Goal: Task Accomplishment & Management: Complete application form

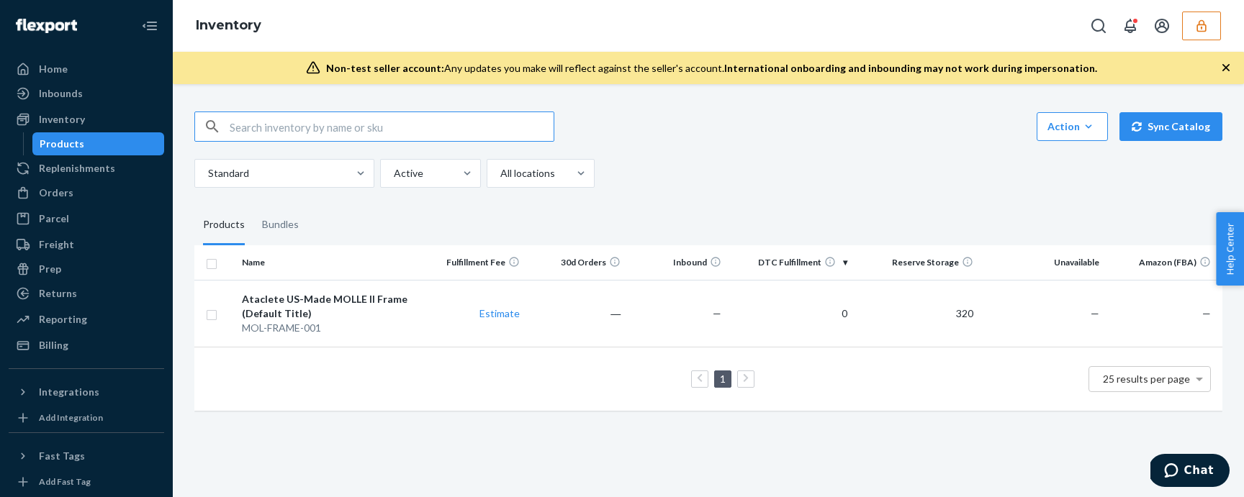
click at [313, 132] on input "text" at bounding box center [392, 126] width 324 height 29
paste input "DUAUQHRE4AP"
type input "DUAUQHRE4AP"
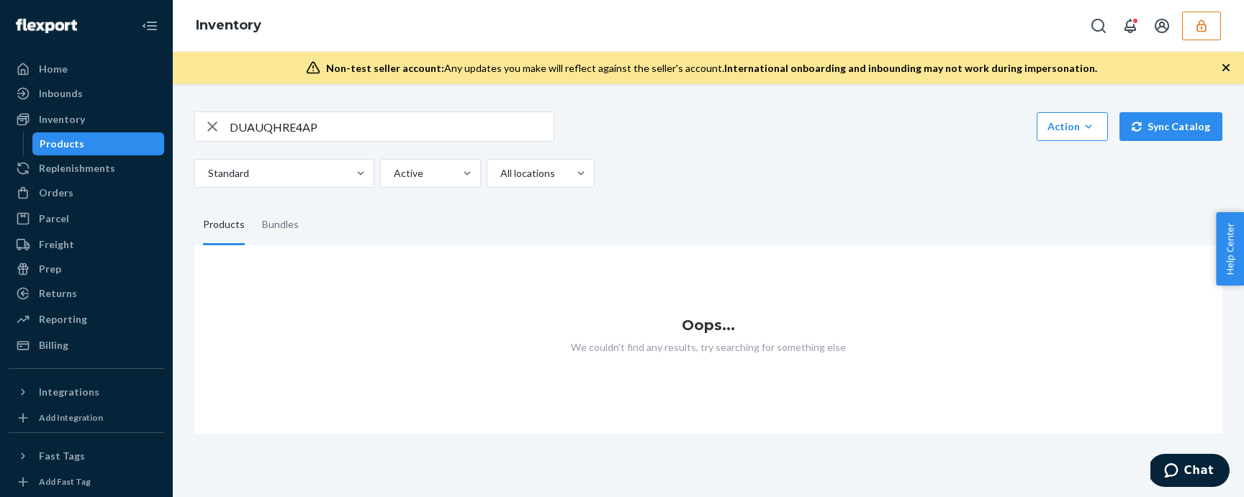
click at [1202, 23] on icon "button" at bounding box center [1201, 26] width 14 height 14
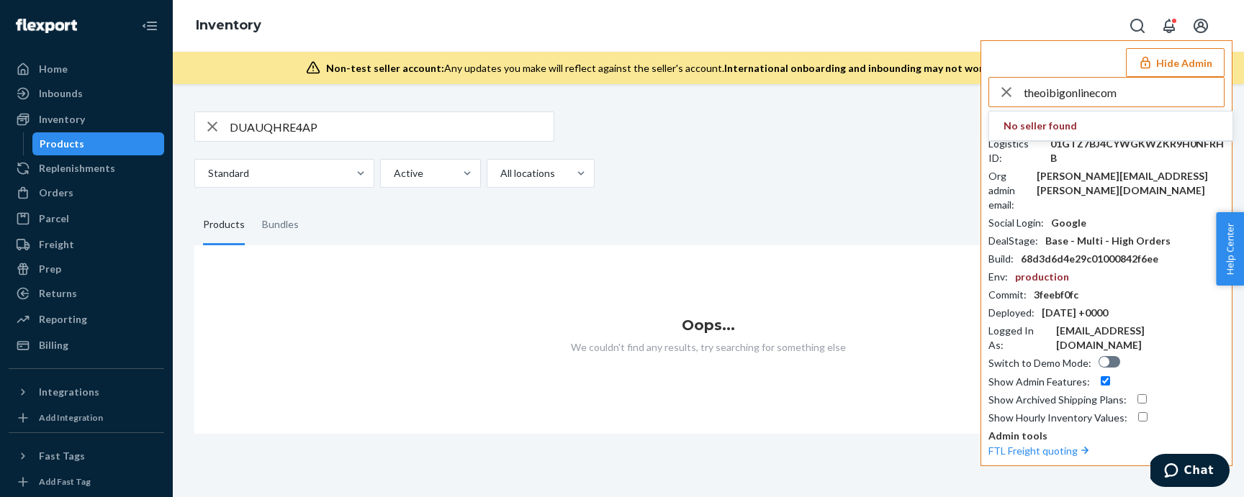
type input "theoibigonlinecom"
click at [1062, 122] on span "theoibigonlinecom" at bounding box center [1086, 126] width 167 height 14
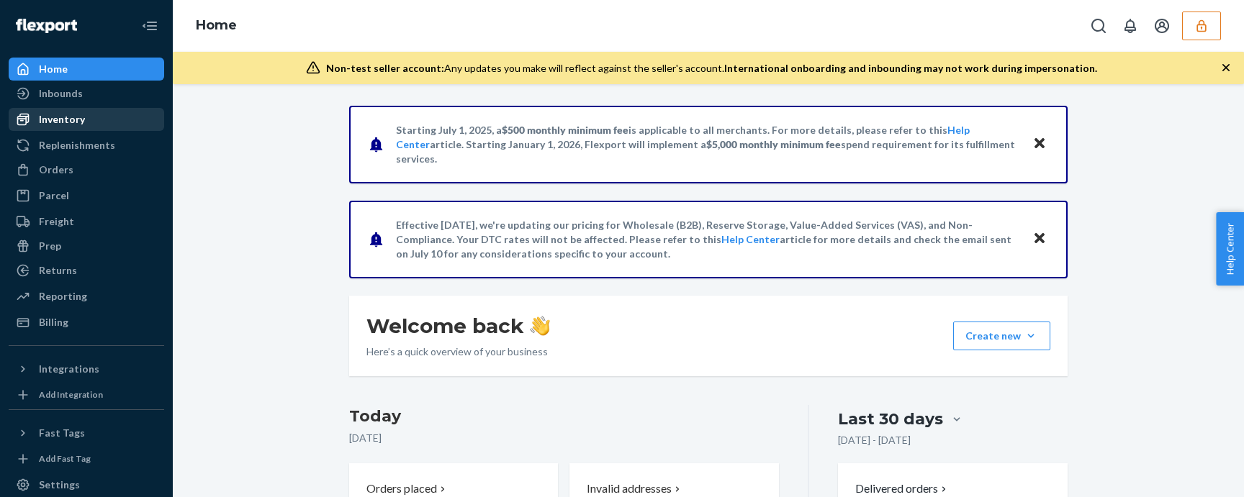
click at [125, 119] on div "Inventory" at bounding box center [86, 119] width 153 height 20
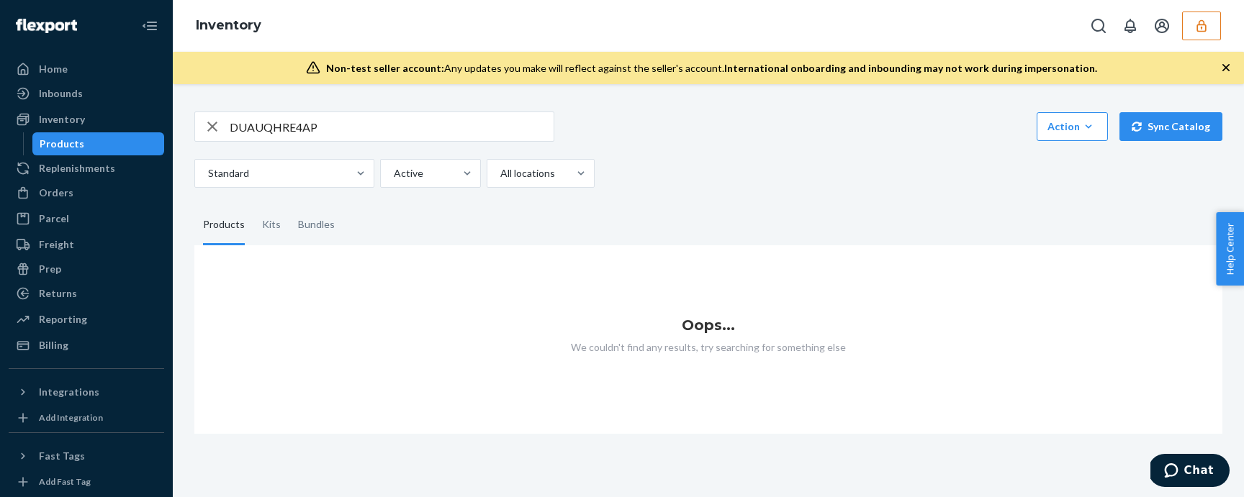
click at [448, 119] on input "DUAUQHRE4AP" at bounding box center [392, 126] width 324 height 29
paste input "3NSAG8GJCH"
click at [392, 130] on input "D3NSAG8GJCH" at bounding box center [392, 126] width 324 height 29
click at [342, 122] on input "D3NSAG8GJCH" at bounding box center [392, 126] width 324 height 29
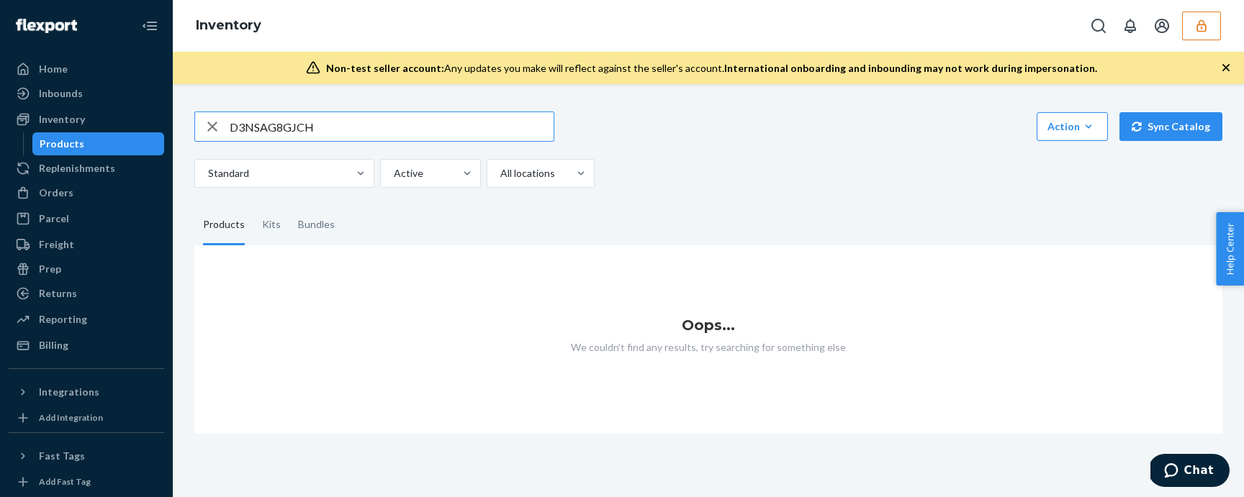
paste input "EHSNGJ72TJ"
type input "DEHSNGJ72TJ"
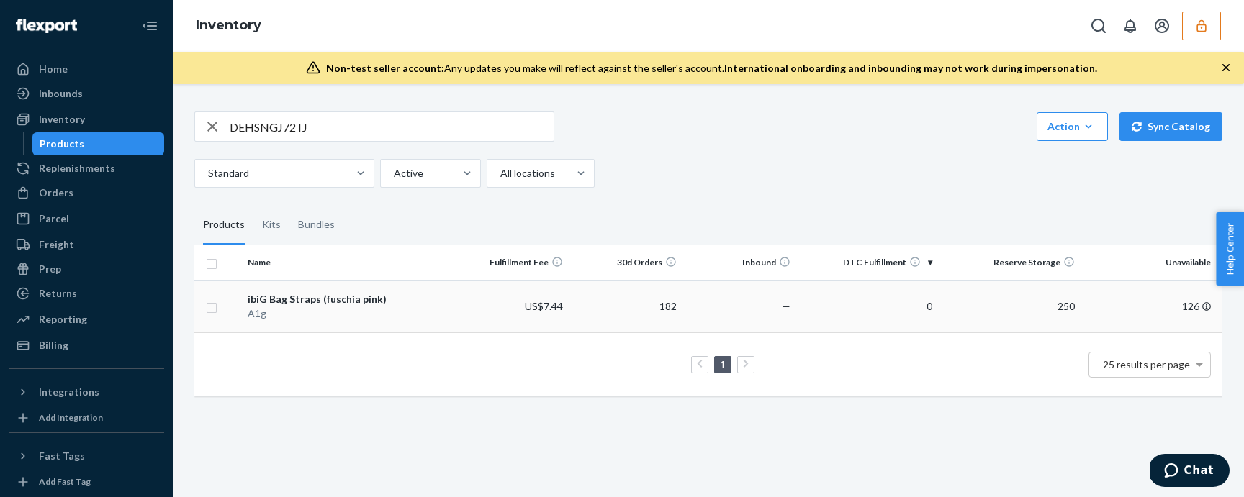
click at [369, 297] on div "ibiG Bag Straps (fuschia pink)" at bounding box center [349, 299] width 202 height 14
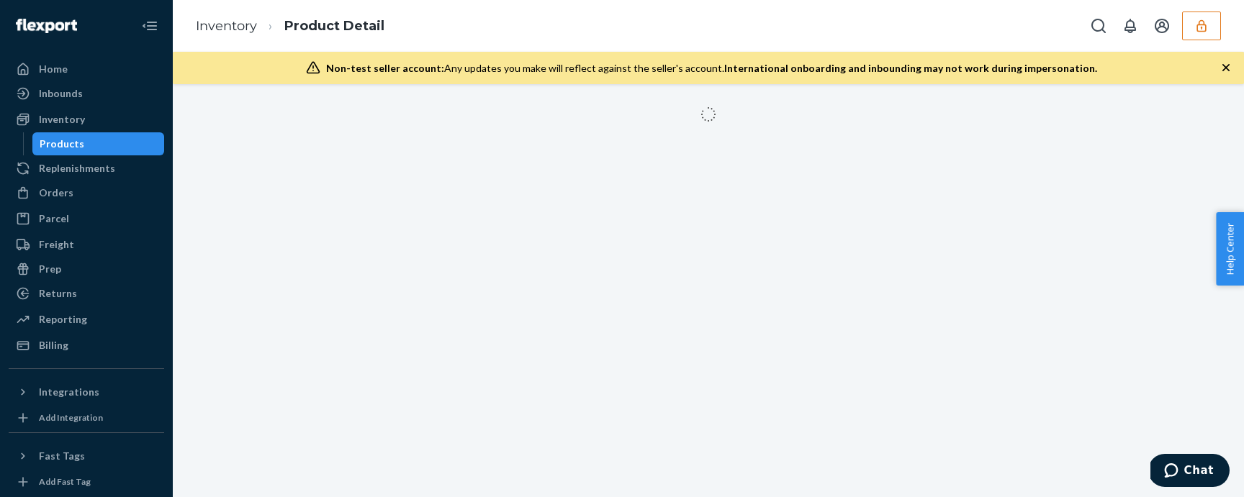
click at [1228, 67] on icon "button" at bounding box center [1226, 67] width 14 height 14
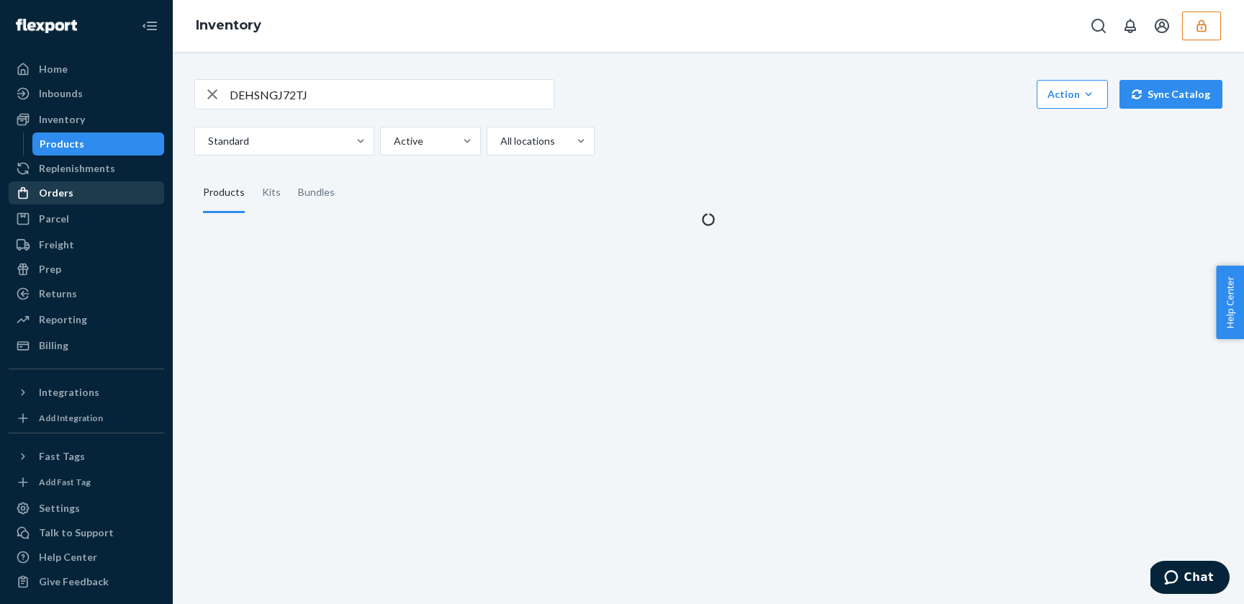
click at [66, 196] on div "Orders" at bounding box center [56, 193] width 35 height 14
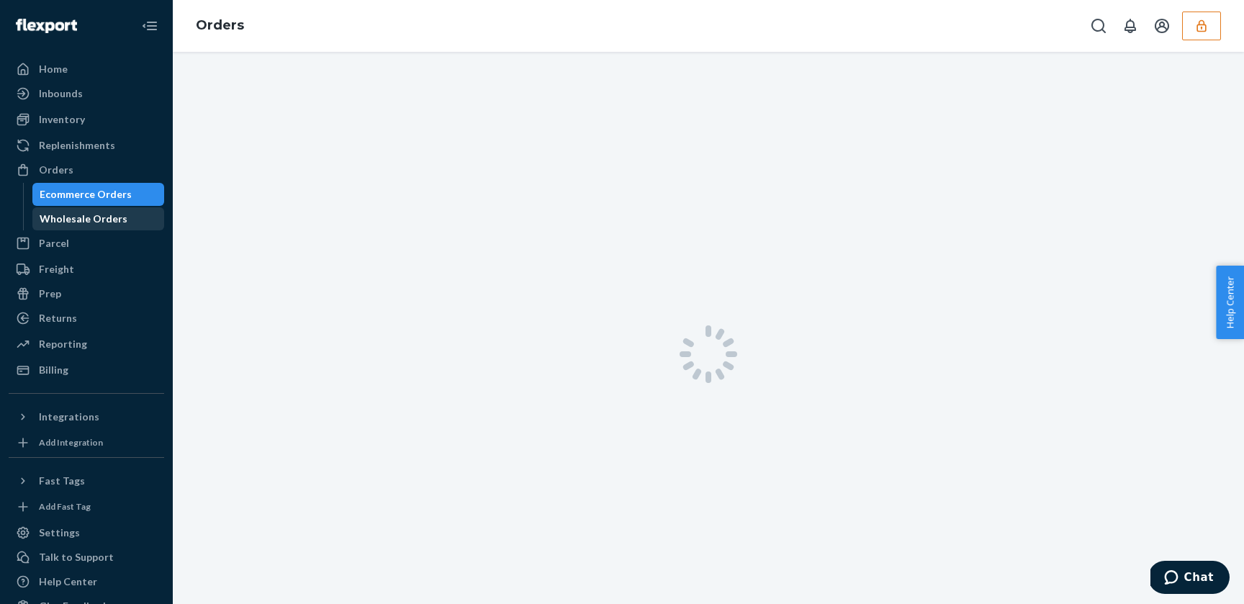
click at [79, 220] on div "Wholesale Orders" at bounding box center [84, 219] width 88 height 14
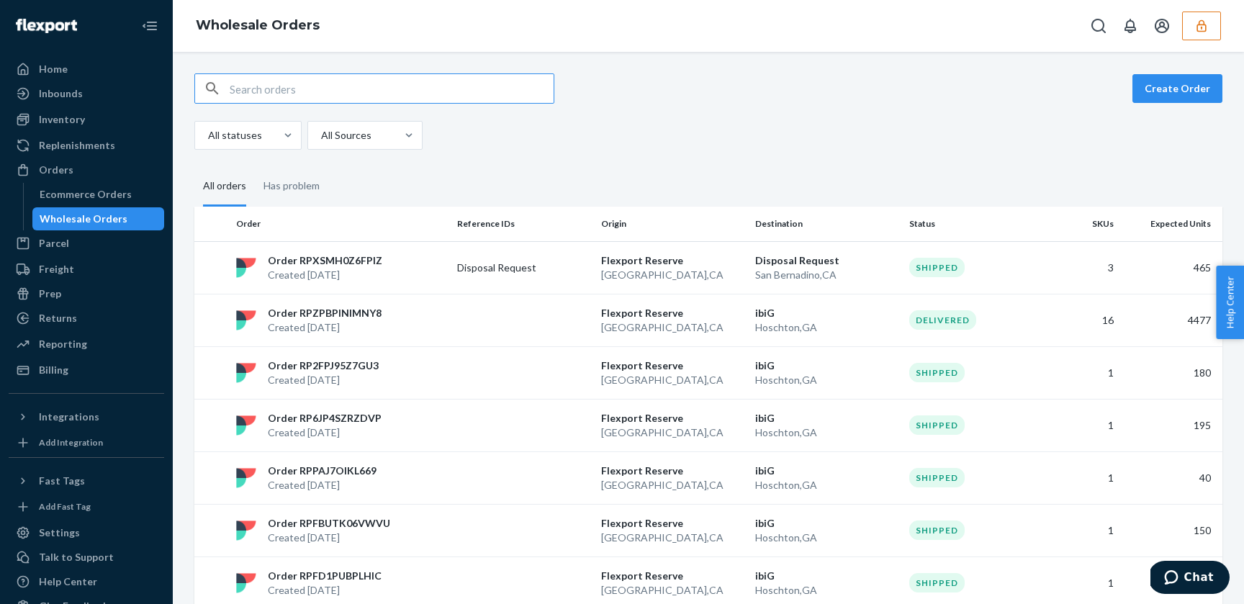
paste input "DEHSNGJ72TJ"
type input "DEHSNGJ72TJ"
click at [1189, 96] on button "Create Order" at bounding box center [1177, 88] width 90 height 29
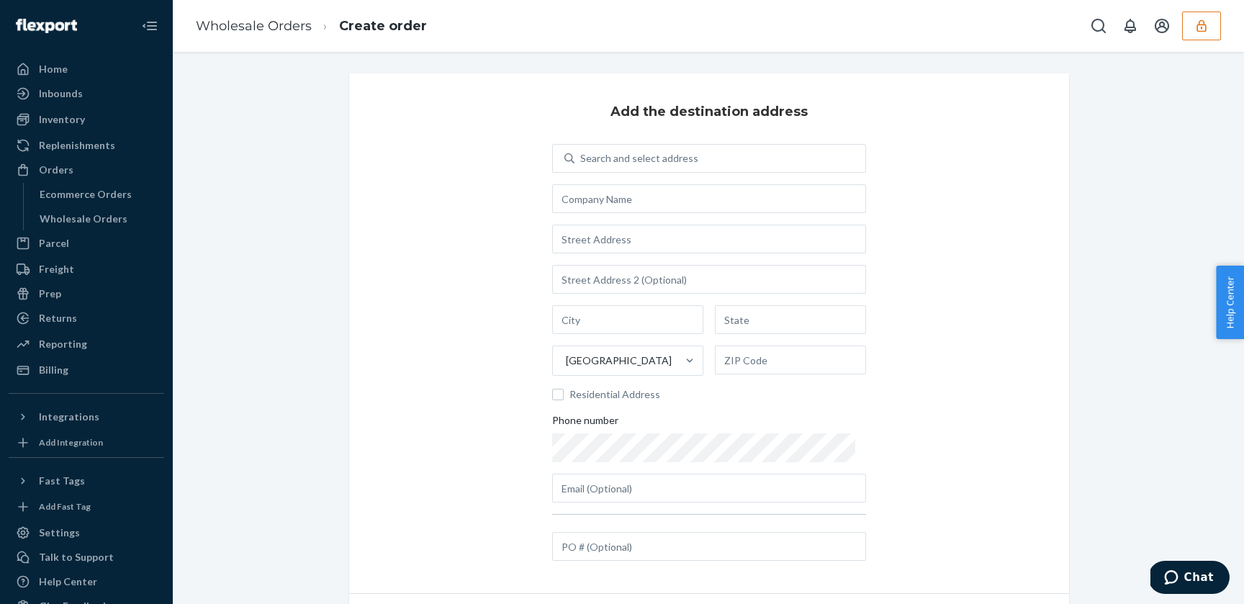
click at [607, 173] on div "Search and select address United States Residential Address Phone number" at bounding box center [709, 323] width 314 height 358
click at [607, 159] on div "Search and select address" at bounding box center [639, 158] width 118 height 14
click at [582, 159] on input "0 results available. Use Up and Down to choose options, press Enter to select t…" at bounding box center [580, 158] width 1 height 14
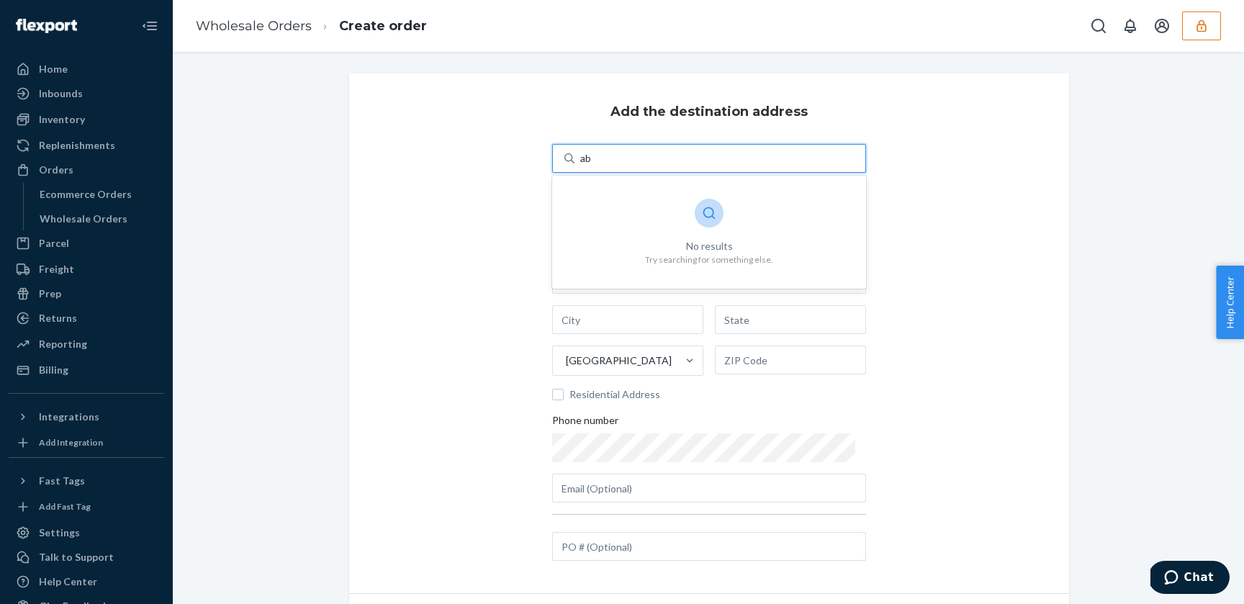
type input "a"
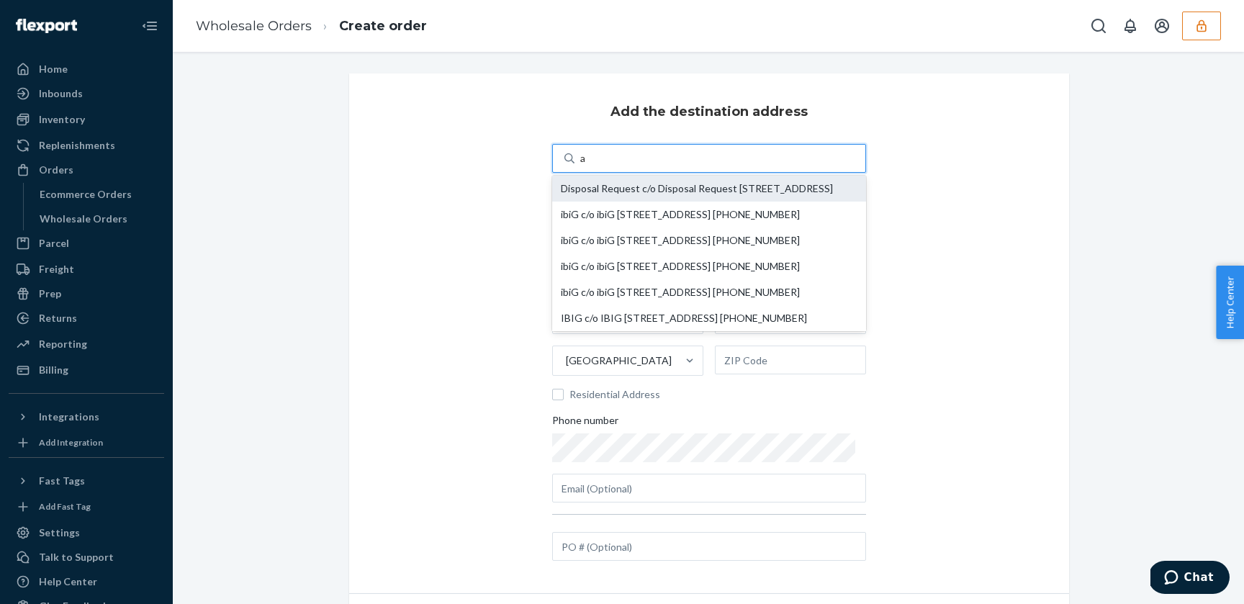
click at [731, 188] on div "Disposal Request c/o Disposal Request [STREET_ADDRESS]" at bounding box center [709, 189] width 297 height 12
click at [587, 166] on input "a" at bounding box center [583, 158] width 6 height 14
type input "Disposal Request"
type input "[STREET_ADDRESS]"
type input "San Bernadino"
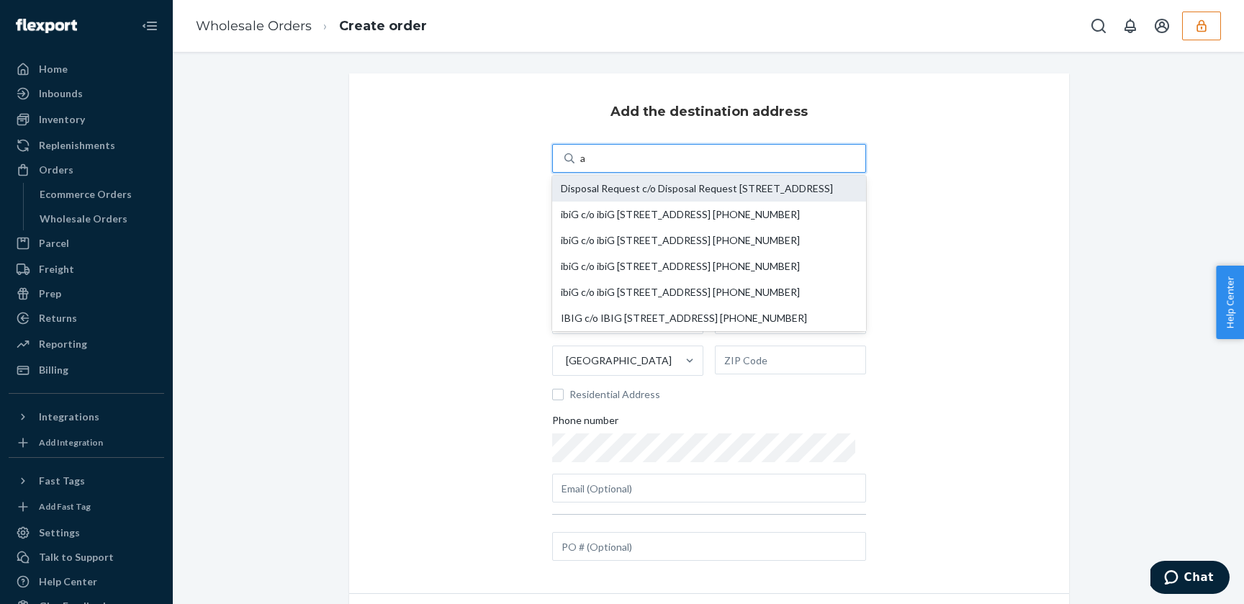
type input "CA"
type input "92408"
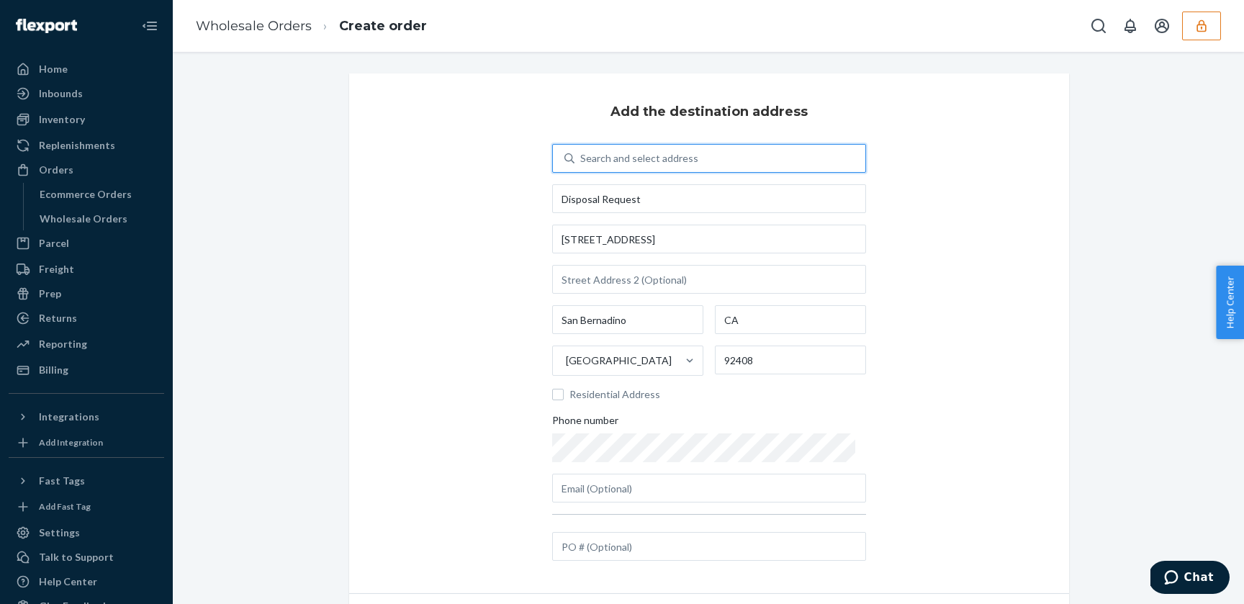
scroll to position [88, 0]
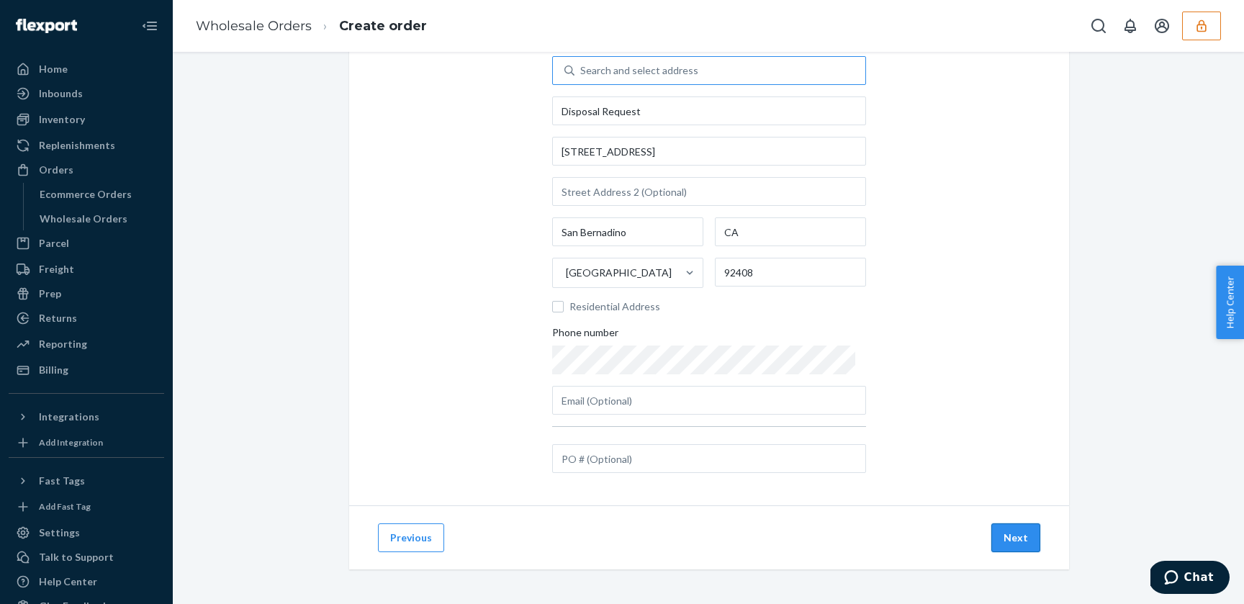
click at [1023, 497] on button "Next" at bounding box center [1015, 537] width 49 height 29
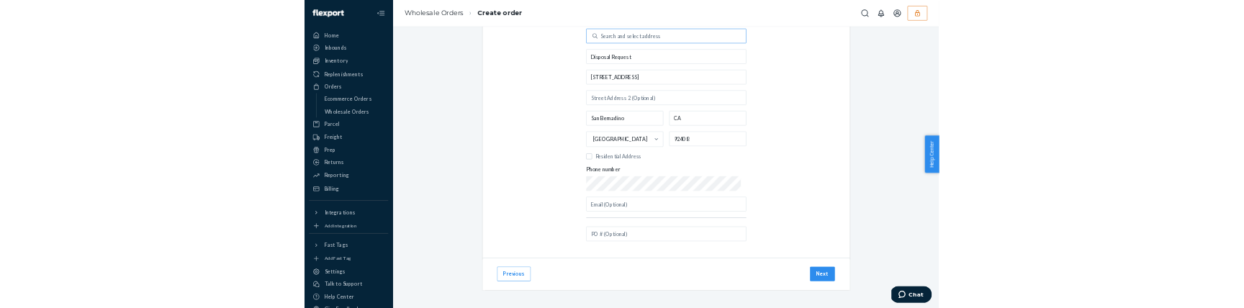
scroll to position [0, 0]
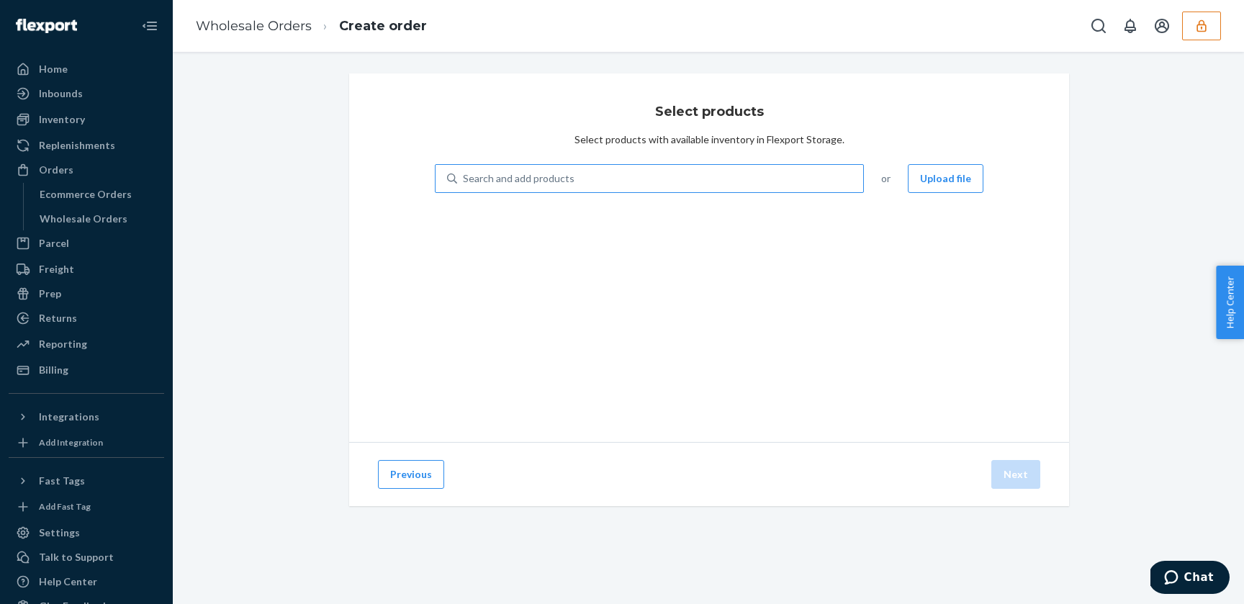
click at [734, 185] on div "Search and add products" at bounding box center [660, 179] width 406 height 26
click at [464, 185] on input "Search and add products" at bounding box center [463, 178] width 1 height 14
paste input "DEHSNGJ72TJ"
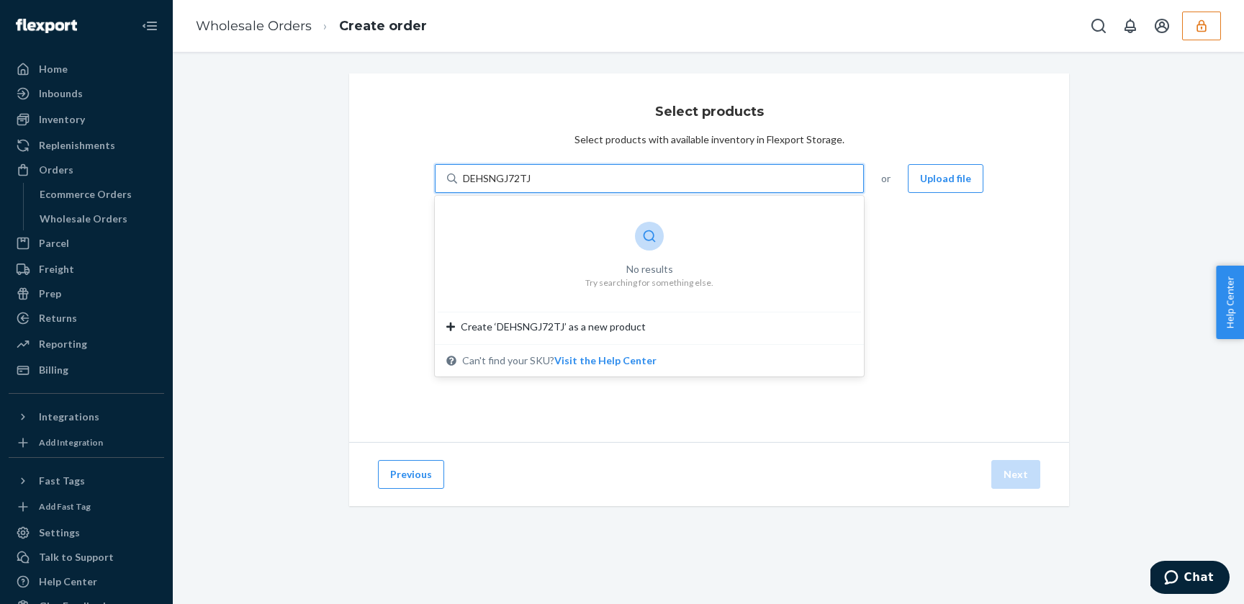
type input "DEHSNGJ72TJ"
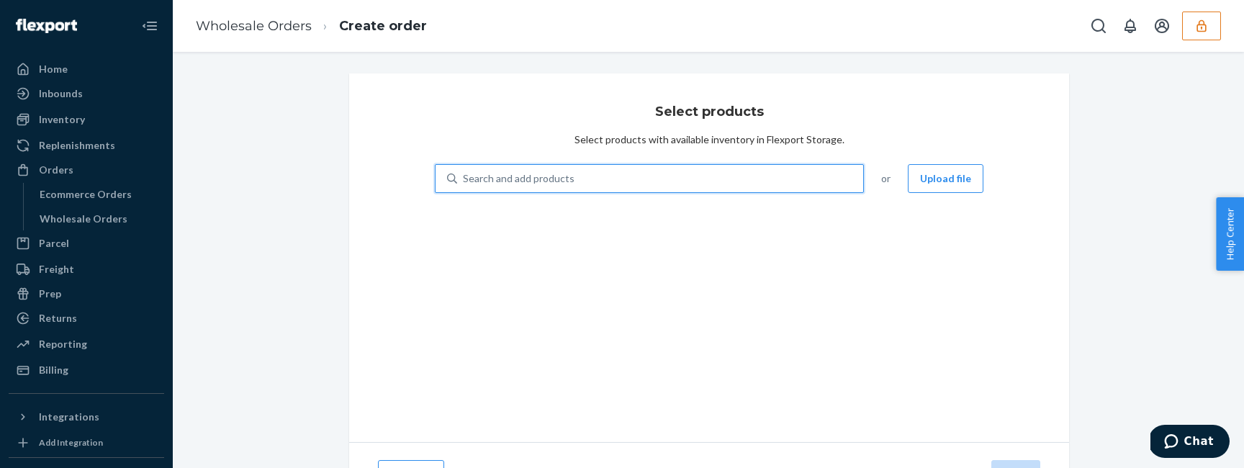
click at [529, 180] on div "Search and add products" at bounding box center [519, 178] width 112 height 14
click at [464, 180] on input "0 results available. Use Up and Down to choose options, press Enter to select t…" at bounding box center [463, 178] width 1 height 14
paste input "DZLZXD8AM3S"
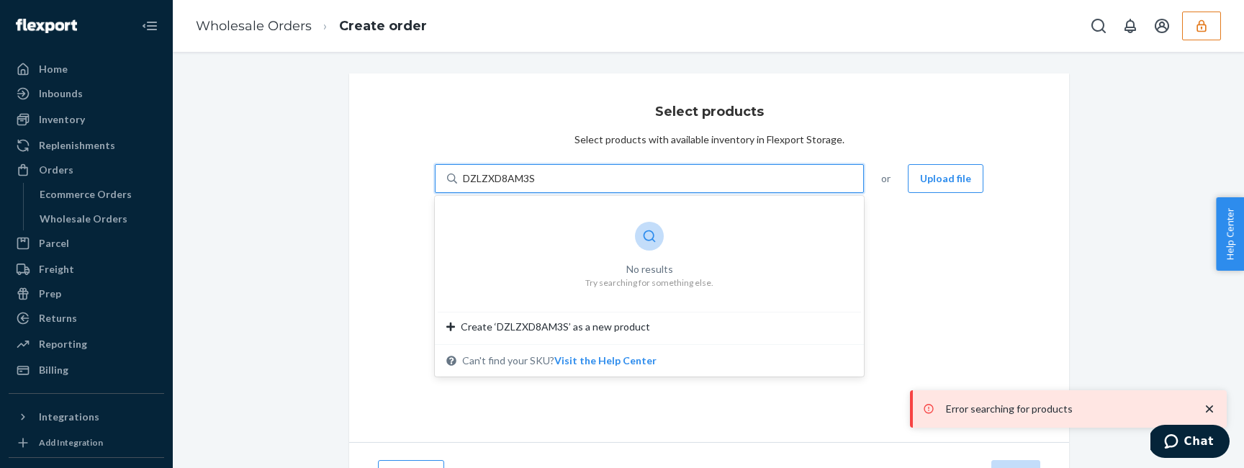
type input "DZLZXD8AM3S"
